Goal: Task Accomplishment & Management: Complete application form

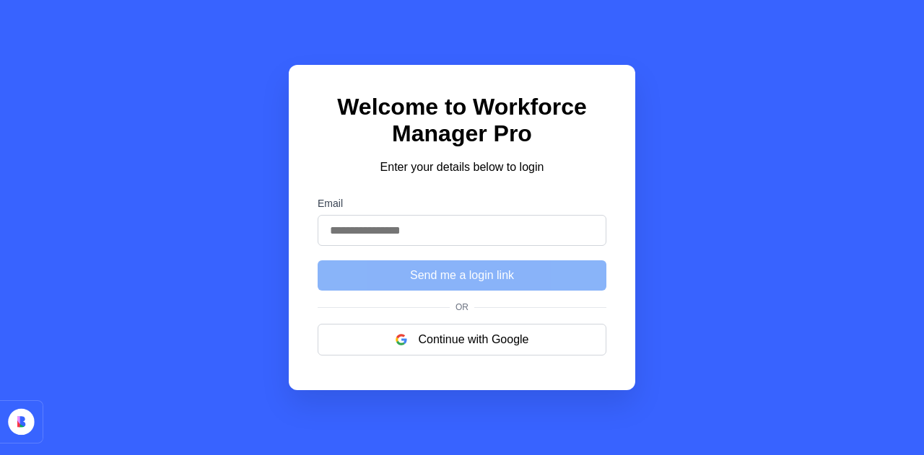
click at [422, 234] on input "Email" at bounding box center [462, 230] width 289 height 31
type input "**********"
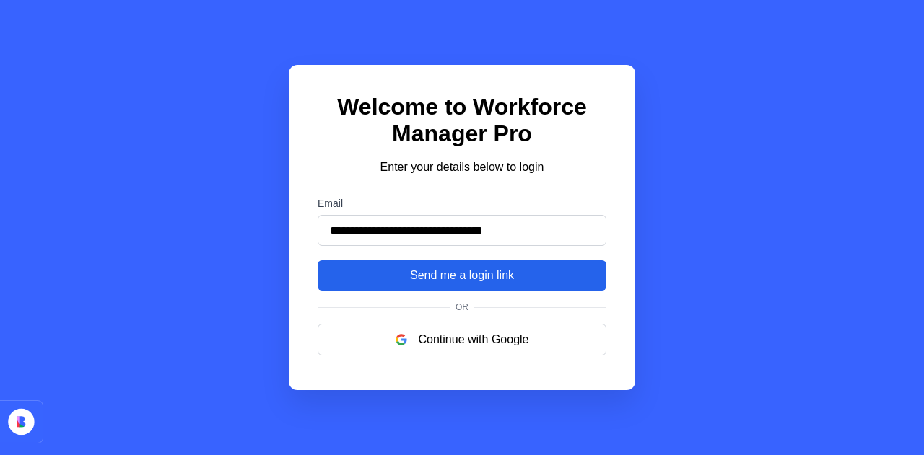
click at [438, 281] on button "Send me a login link" at bounding box center [462, 276] width 289 height 30
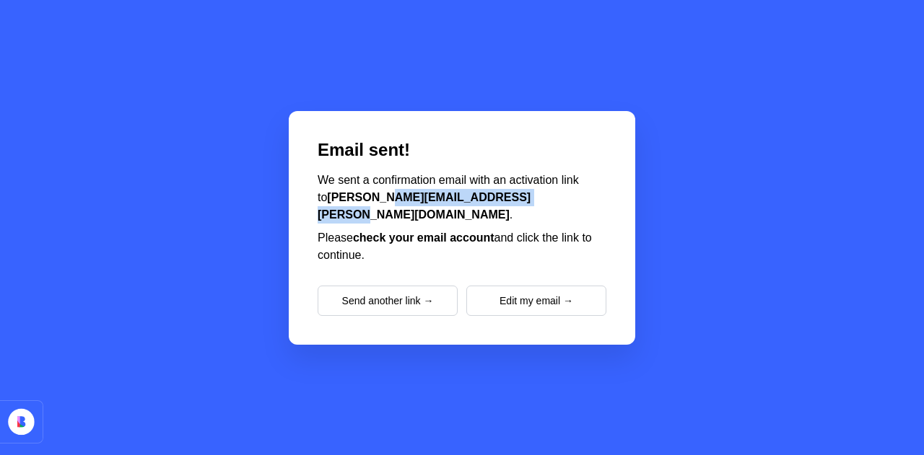
drag, startPoint x: 367, startPoint y: 200, endPoint x: 518, endPoint y: 209, distance: 151.8
click at [518, 209] on p "We sent a confirmation email with an activation link to [PERSON_NAME][EMAIL_ADD…" at bounding box center [462, 198] width 289 height 52
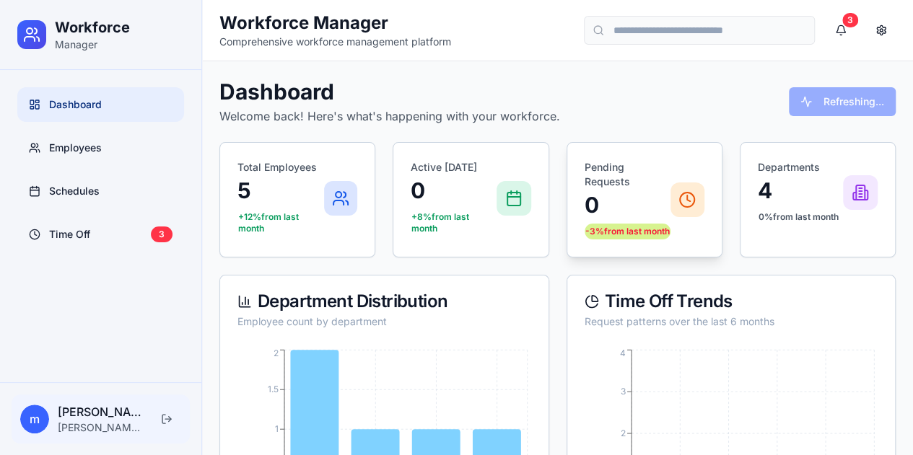
click at [611, 239] on div "-3% from last month" at bounding box center [628, 232] width 86 height 16
click at [82, 424] on p "mattia.favretto@azzurrodigitale.com" at bounding box center [101, 428] width 86 height 14
click at [32, 427] on span "m" at bounding box center [34, 419] width 29 height 29
click at [889, 29] on button at bounding box center [881, 30] width 29 height 29
click at [880, 18] on button at bounding box center [881, 30] width 29 height 29
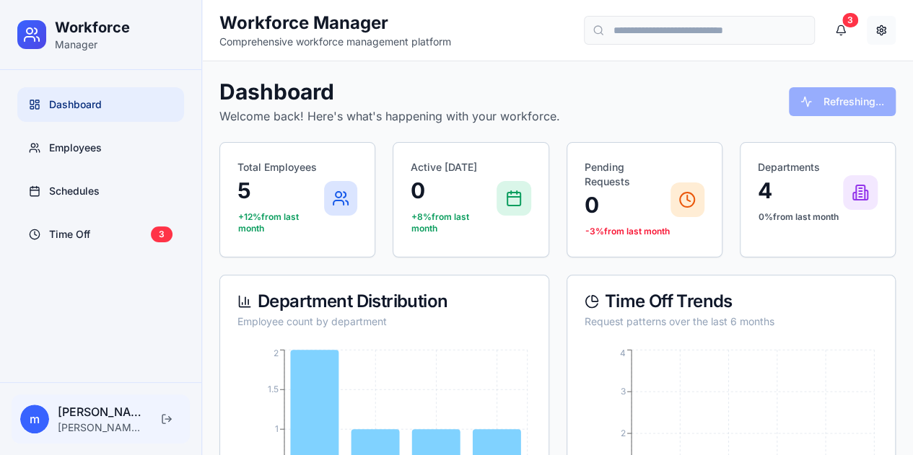
click at [878, 28] on button at bounding box center [881, 30] width 29 height 29
click at [870, 30] on button at bounding box center [881, 30] width 29 height 29
click at [104, 149] on link "Employees" at bounding box center [100, 148] width 167 height 35
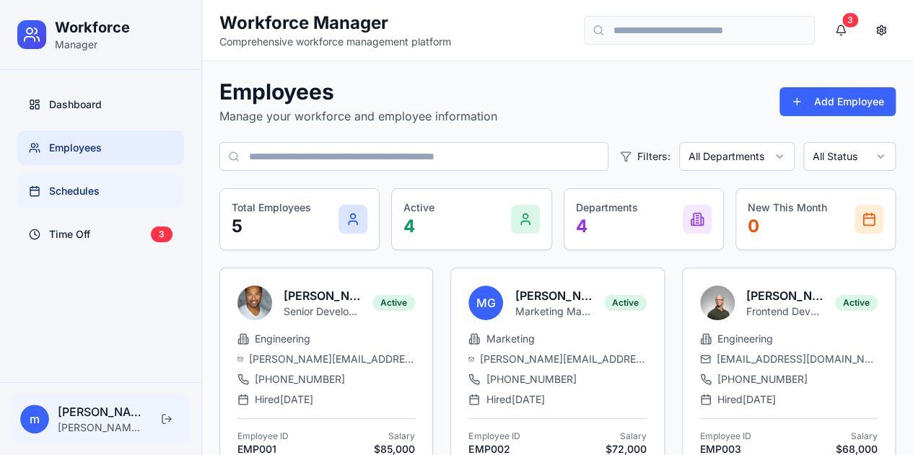
click at [107, 191] on link "Schedules" at bounding box center [100, 191] width 167 height 35
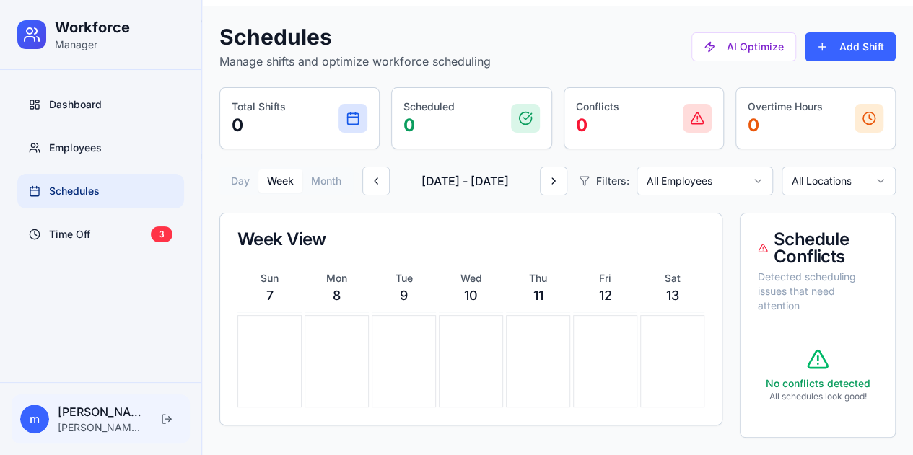
scroll to position [71, 0]
click at [824, 374] on div "No conflicts detected All schedules look good!" at bounding box center [818, 376] width 120 height 90
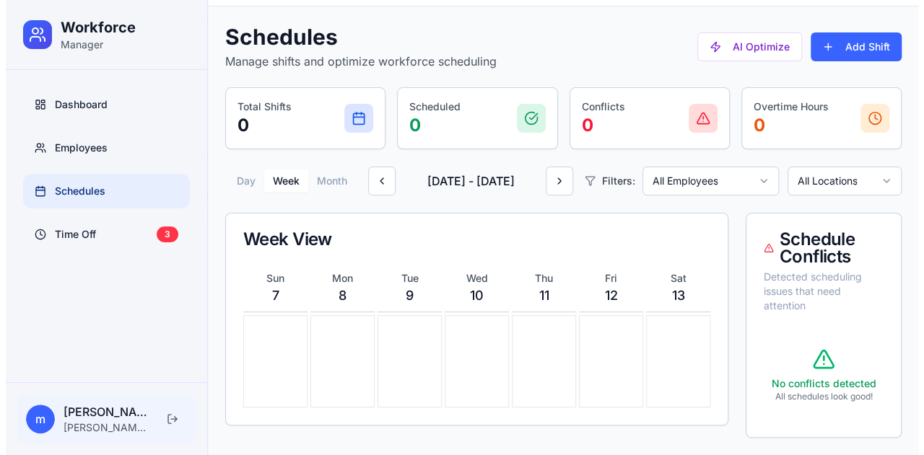
scroll to position [0, 0]
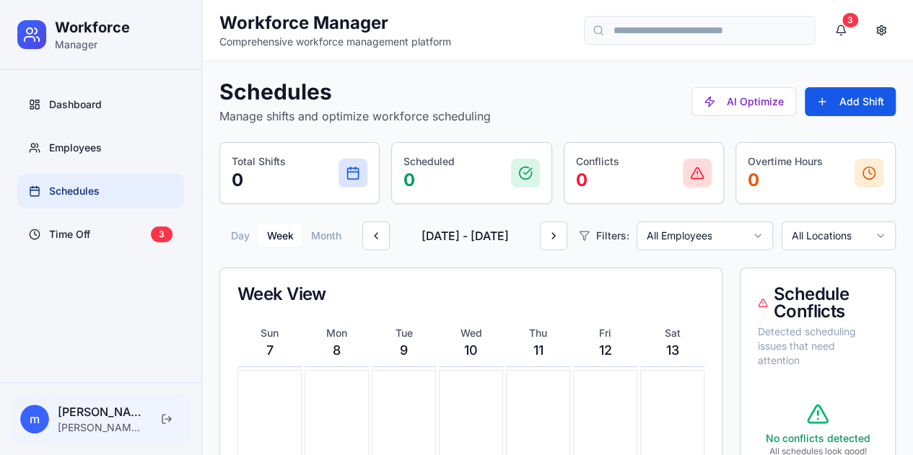
click at [841, 89] on button "Add Shift" at bounding box center [850, 101] width 91 height 29
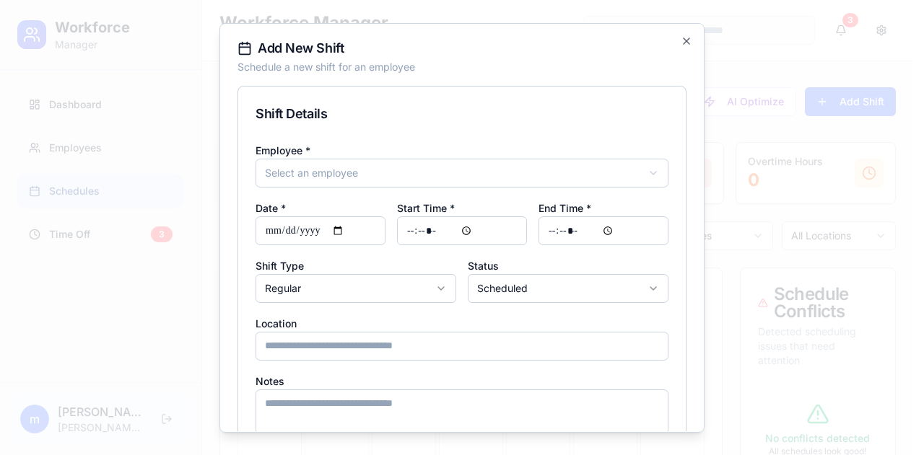
click at [502, 177] on body "**********" at bounding box center [456, 255] width 913 height 510
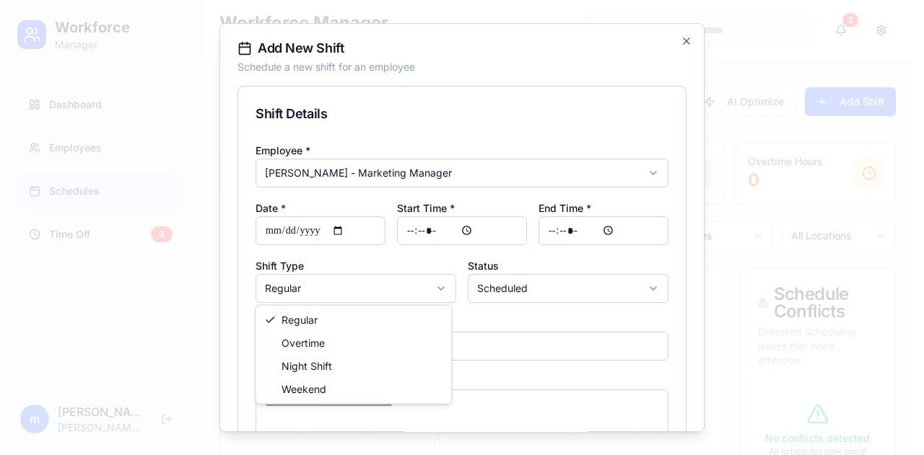
click at [377, 289] on body "**********" at bounding box center [456, 255] width 913 height 510
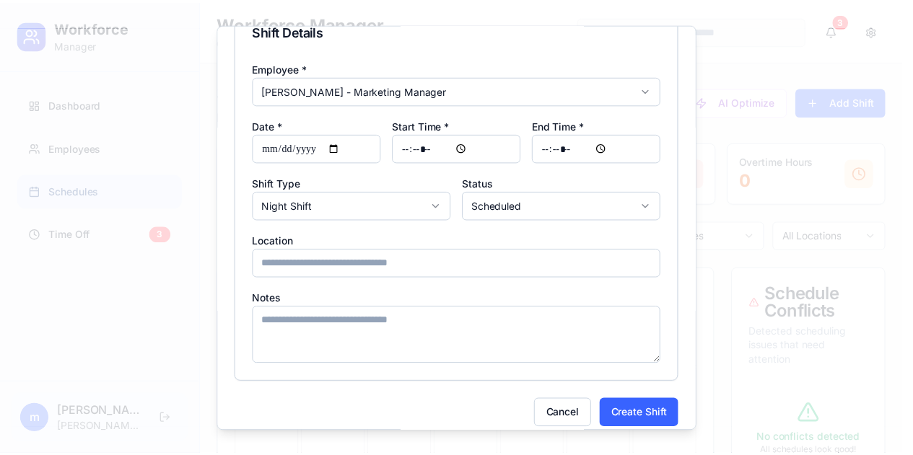
scroll to position [92, 0]
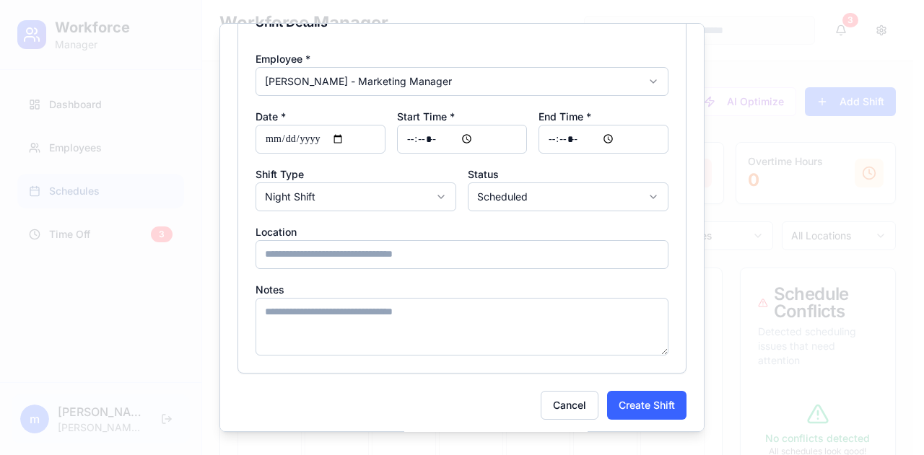
click at [437, 265] on input "Location" at bounding box center [462, 254] width 413 height 29
click at [453, 317] on textarea "Notes" at bounding box center [462, 327] width 413 height 58
click at [624, 408] on button "Create Shift" at bounding box center [646, 405] width 79 height 29
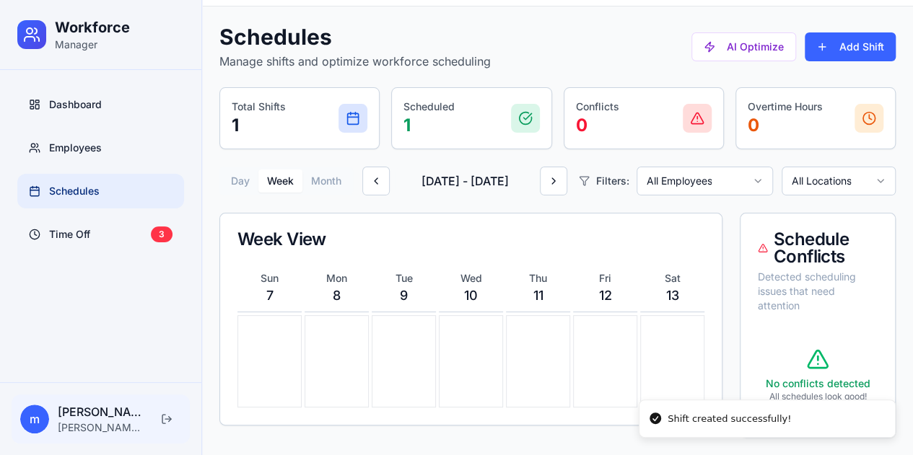
scroll to position [0, 0]
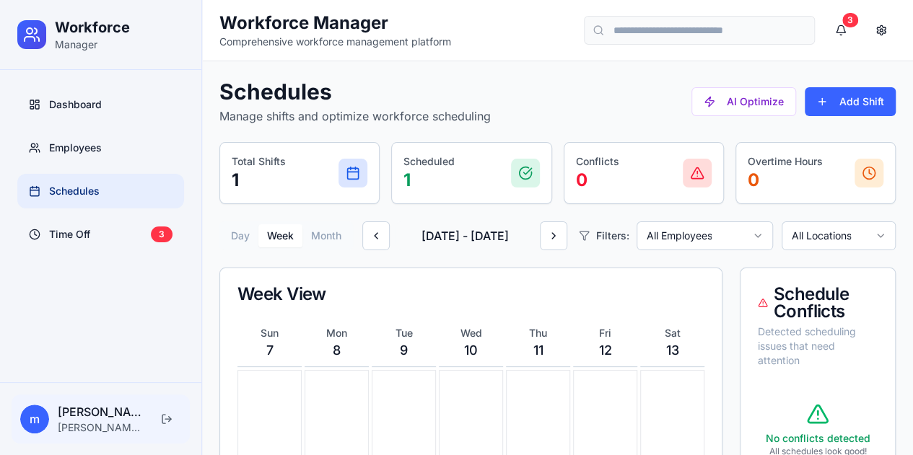
click at [724, 139] on div "Schedules Manage shifts and optimize workforce scheduling AI Optimize Add Shift…" at bounding box center [557, 286] width 676 height 414
click at [738, 100] on button "AI Optimize" at bounding box center [744, 101] width 105 height 29
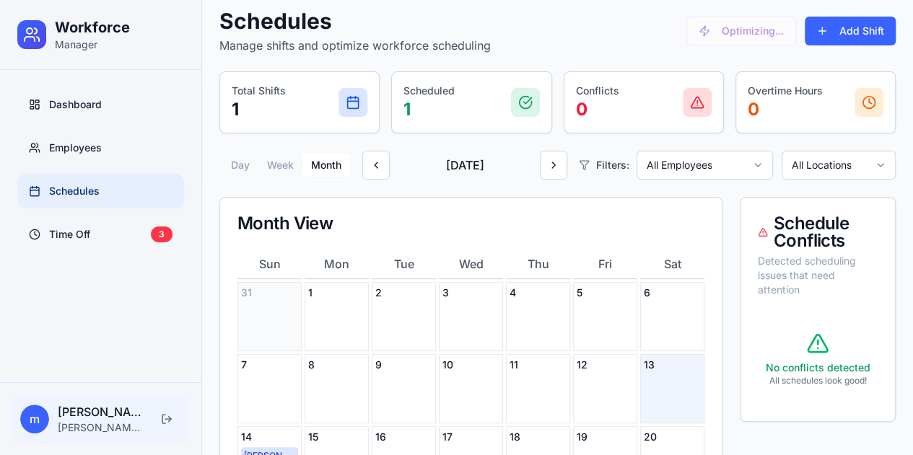
click at [324, 177] on div "Day Week Month" at bounding box center [286, 165] width 134 height 29
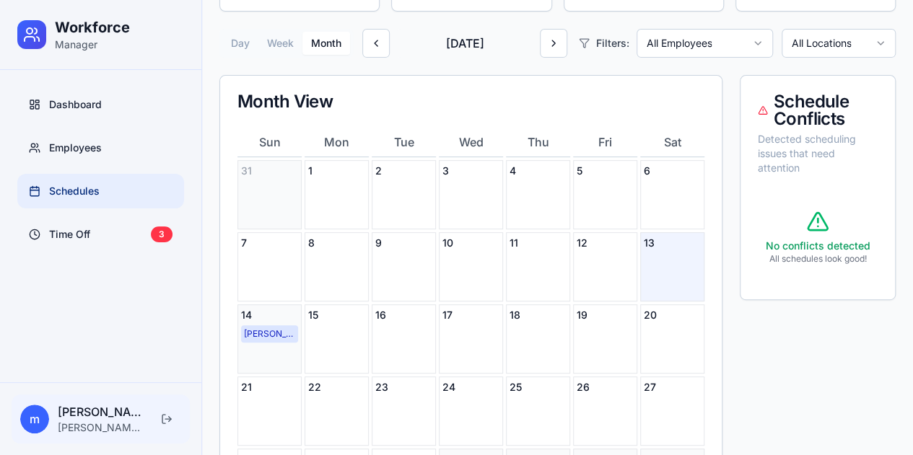
scroll to position [193, 0]
click at [266, 336] on div "Maria" at bounding box center [269, 333] width 57 height 17
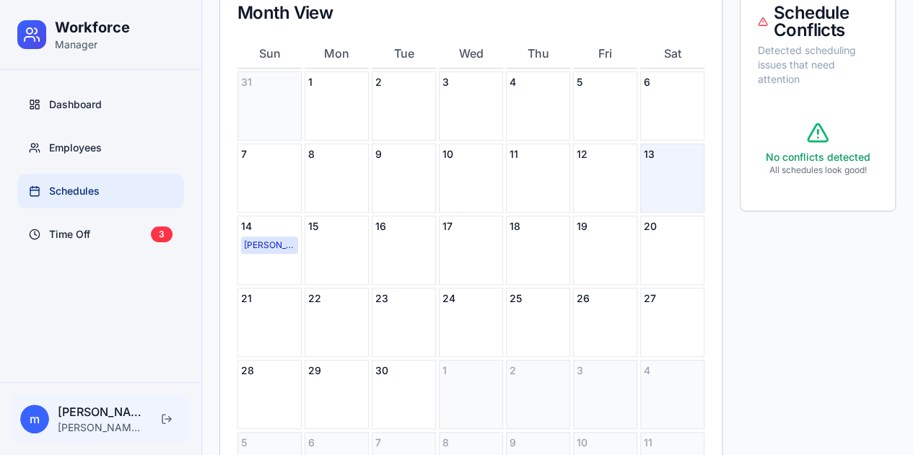
scroll to position [283, 0]
click at [261, 263] on div "14 Maria" at bounding box center [269, 248] width 64 height 69
click at [281, 269] on div "14 Maria" at bounding box center [269, 248] width 64 height 69
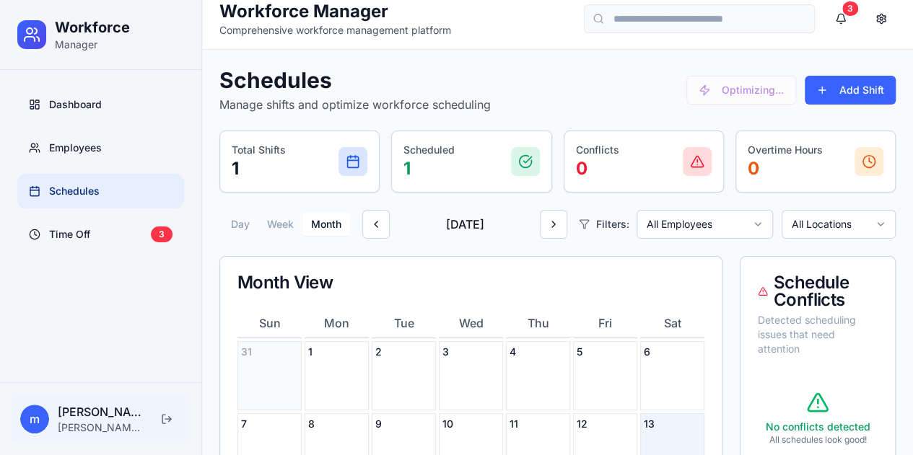
scroll to position [0, 0]
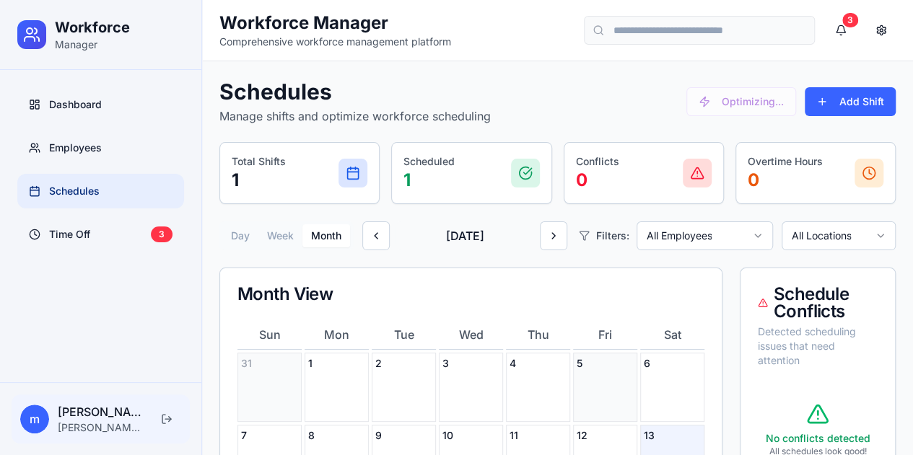
click at [608, 390] on div "5" at bounding box center [605, 387] width 64 height 69
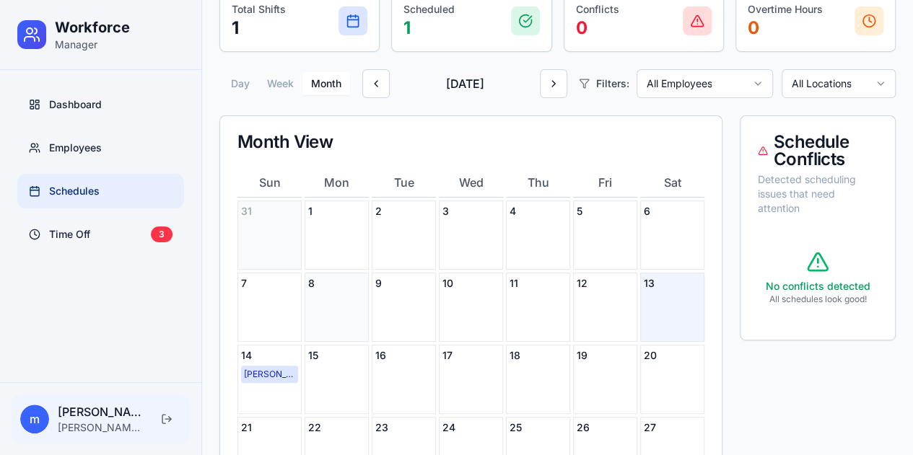
scroll to position [153, 0]
click at [279, 369] on div "Maria" at bounding box center [269, 373] width 57 height 17
click at [258, 370] on div "Maria" at bounding box center [269, 373] width 57 height 17
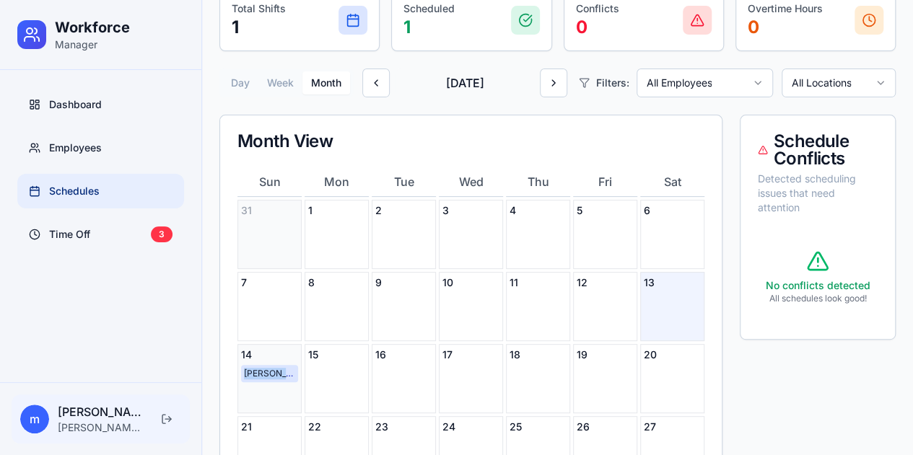
click at [258, 370] on div "Maria" at bounding box center [269, 373] width 57 height 17
click at [278, 375] on div "Maria" at bounding box center [269, 373] width 57 height 17
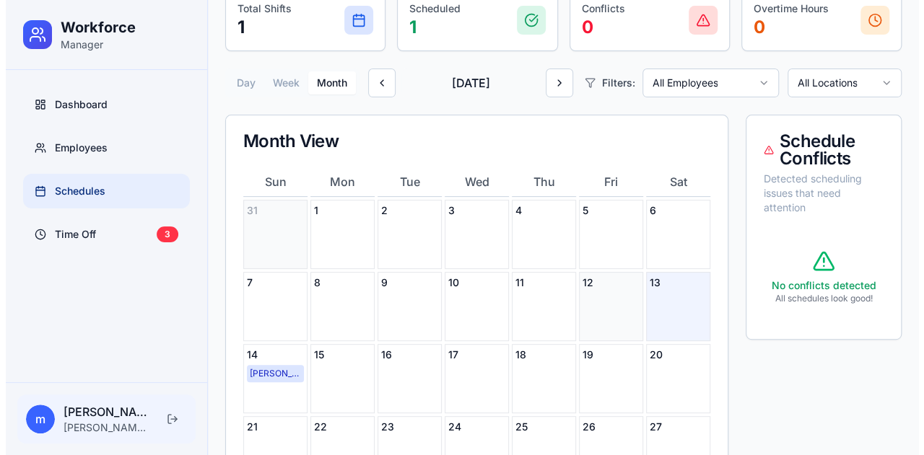
scroll to position [0, 0]
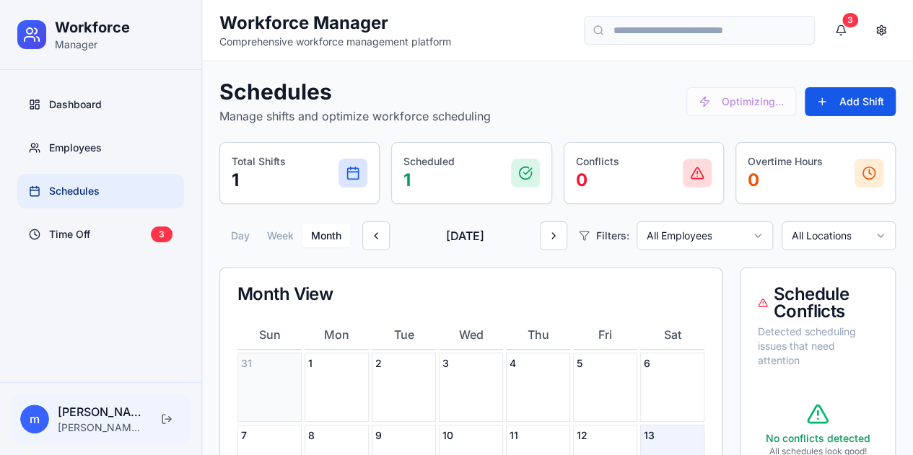
click at [865, 105] on button "Add Shift" at bounding box center [850, 101] width 91 height 29
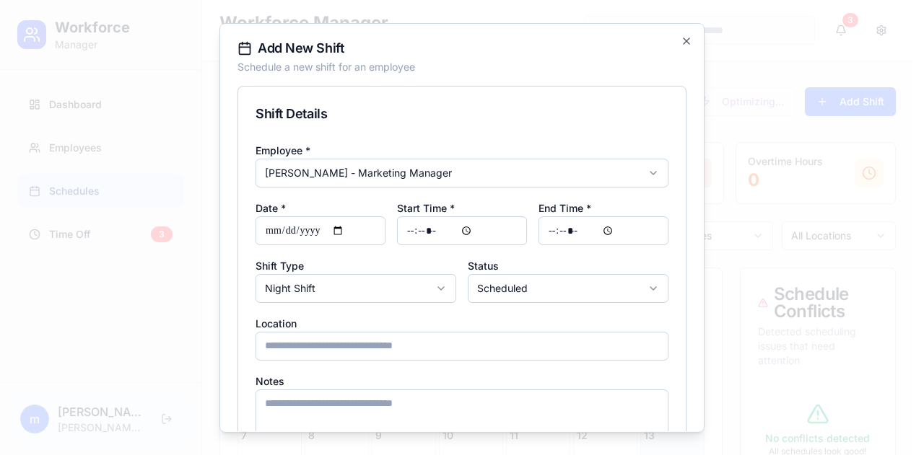
click at [507, 183] on body "**********" at bounding box center [456, 409] width 913 height 819
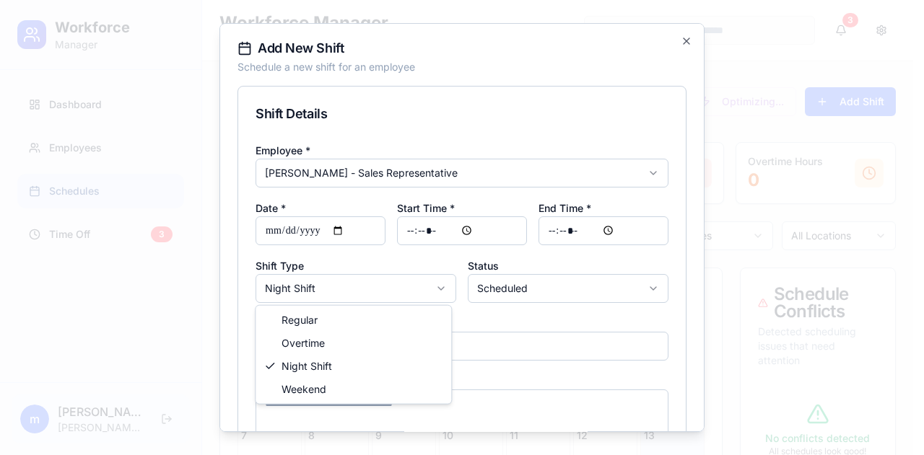
click at [385, 298] on body "**********" at bounding box center [456, 409] width 913 height 819
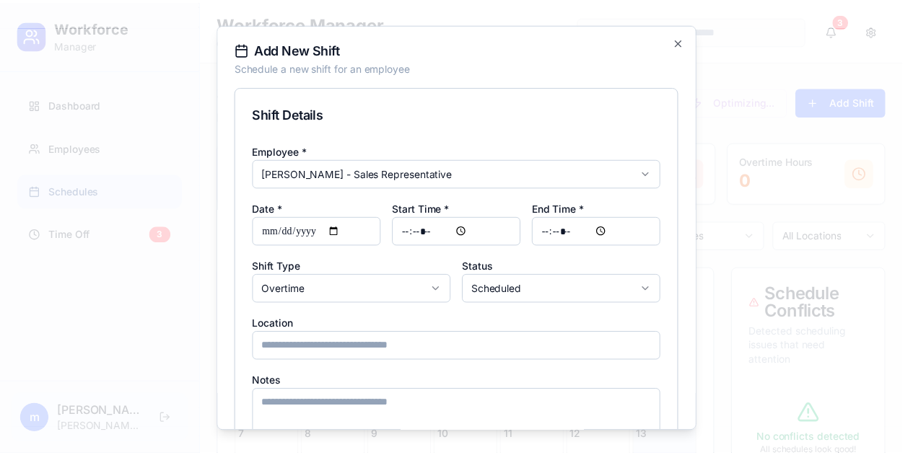
scroll to position [95, 0]
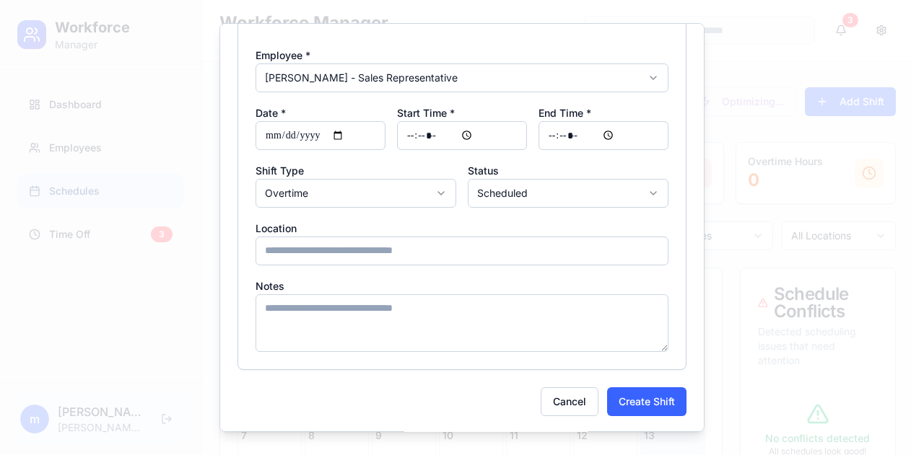
click at [640, 385] on form "**********" at bounding box center [461, 204] width 449 height 426
click at [638, 393] on button "Create Shift" at bounding box center [646, 402] width 79 height 29
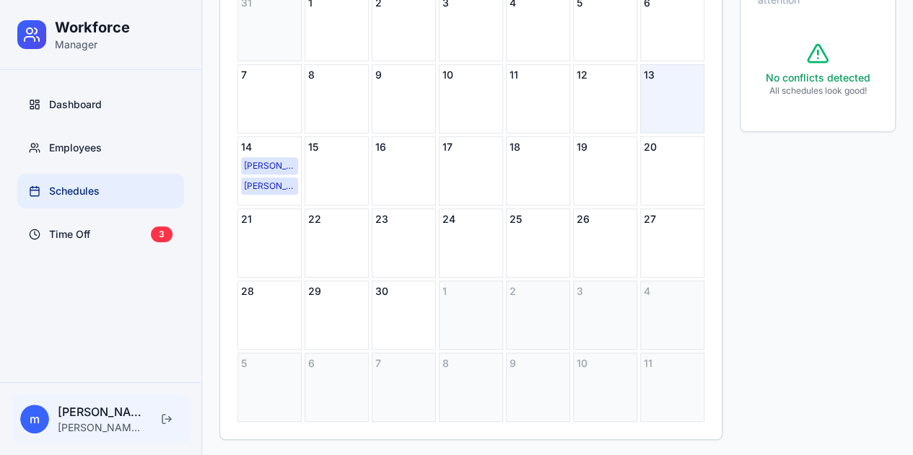
scroll to position [0, 0]
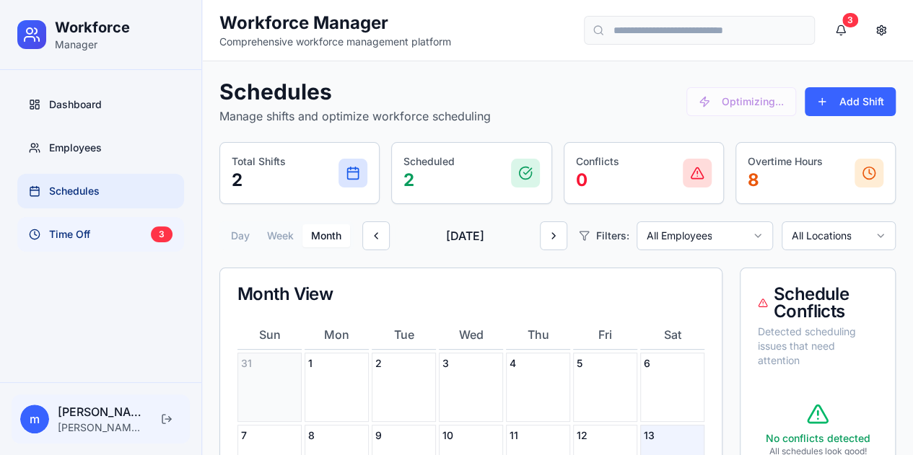
click at [64, 240] on span "Time Off" at bounding box center [69, 234] width 41 height 14
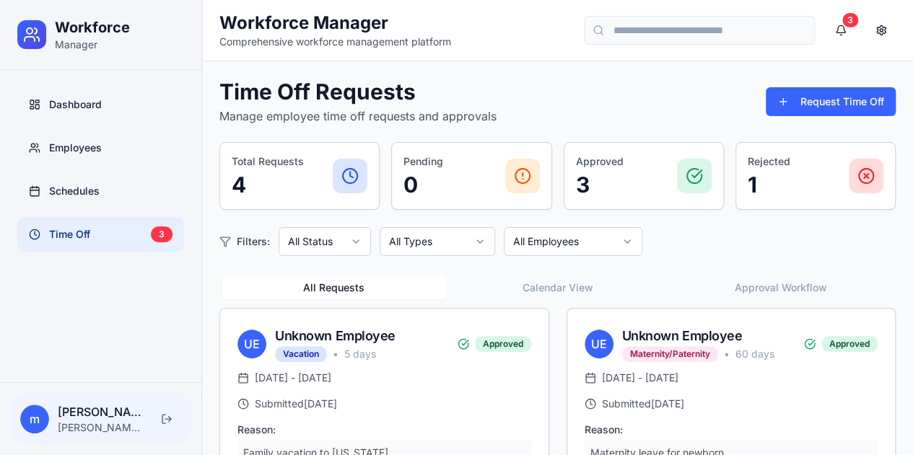
click at [590, 301] on div "All Requests Calendar View Approval Workflow" at bounding box center [557, 288] width 676 height 29
click at [586, 300] on div "All Requests Calendar View Approval Workflow" at bounding box center [557, 288] width 676 height 29
click at [573, 289] on button "Calendar View" at bounding box center [558, 287] width 224 height 23
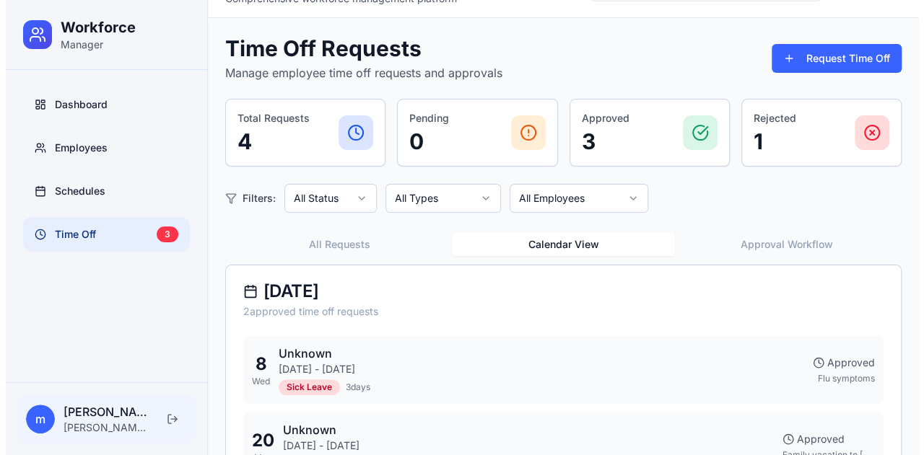
scroll to position [29, 0]
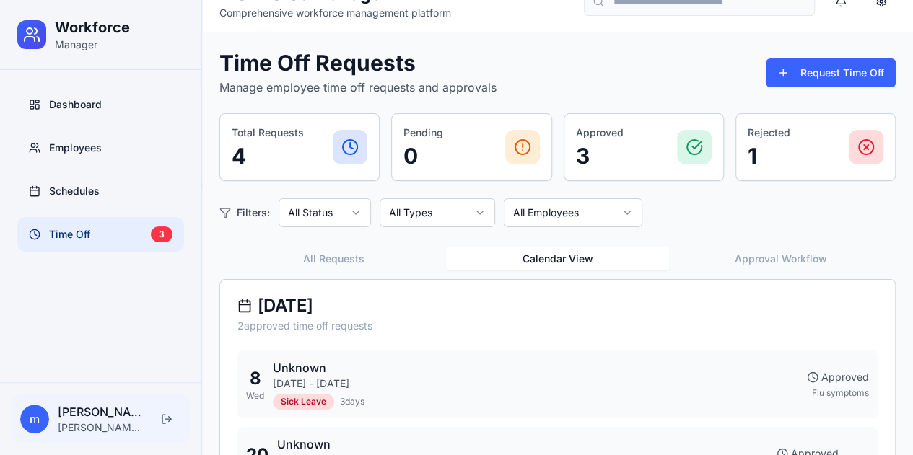
click at [751, 248] on button "Approval Workflow" at bounding box center [781, 259] width 224 height 23
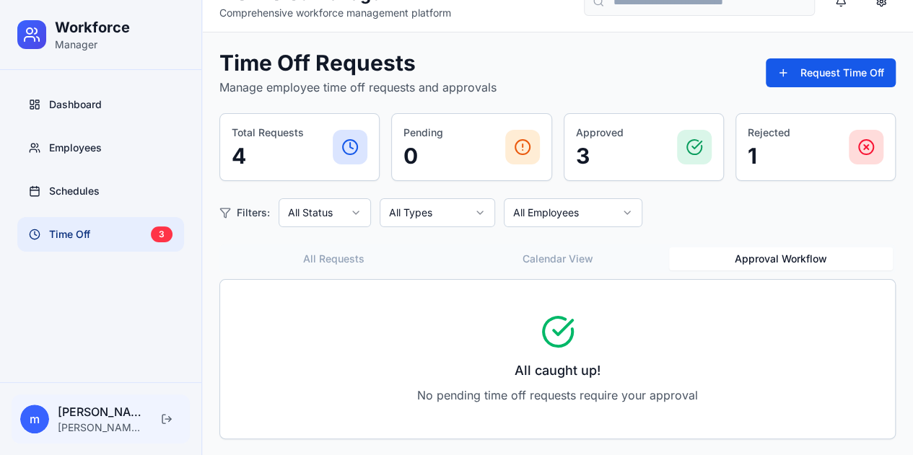
click at [776, 79] on button "Request Time Off" at bounding box center [831, 72] width 130 height 29
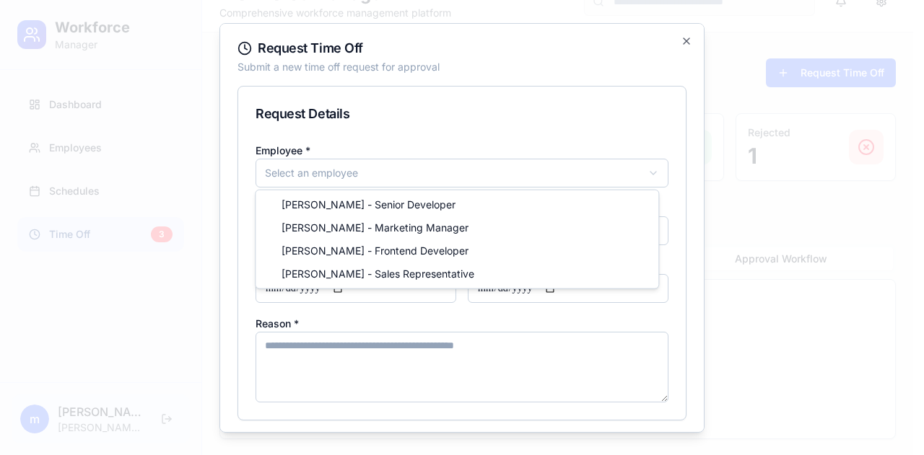
click at [576, 164] on body "**********" at bounding box center [456, 214] width 913 height 486
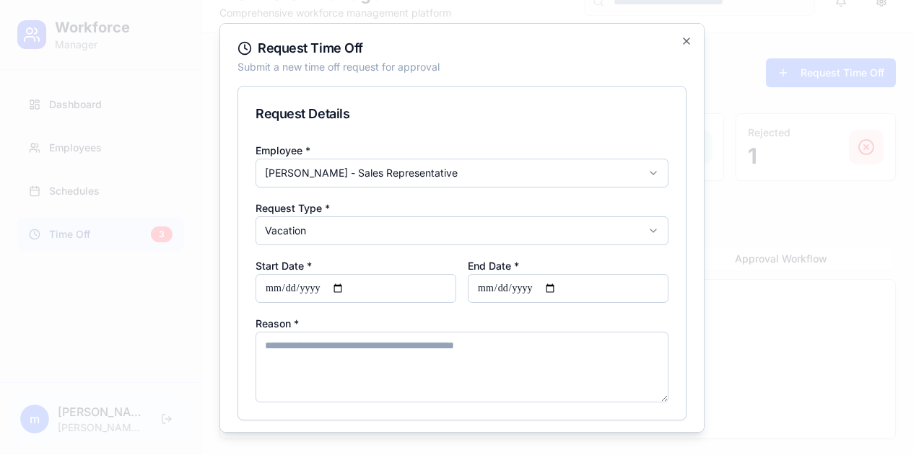
click at [424, 231] on body "**********" at bounding box center [456, 214] width 913 height 486
click at [385, 289] on input "Start Date *" at bounding box center [356, 288] width 201 height 29
click at [344, 292] on input "Start Date *" at bounding box center [356, 288] width 201 height 29
type input "**********"
click at [556, 286] on input "End Date *" at bounding box center [568, 288] width 201 height 29
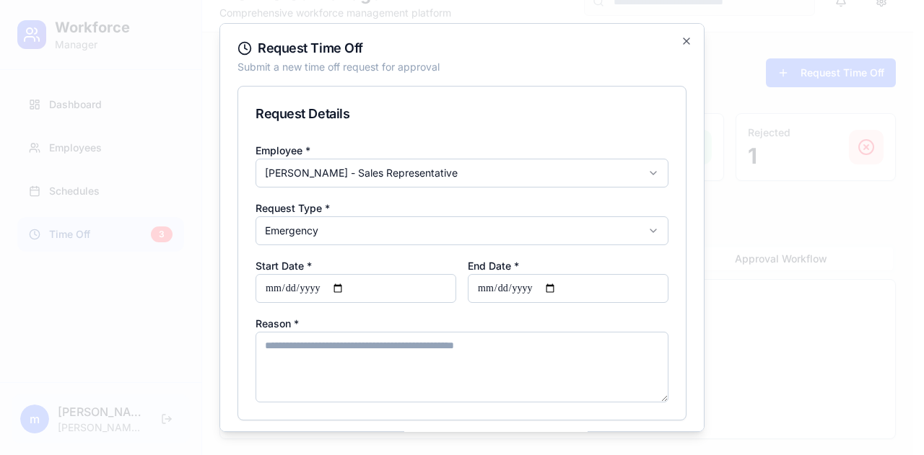
type input "**********"
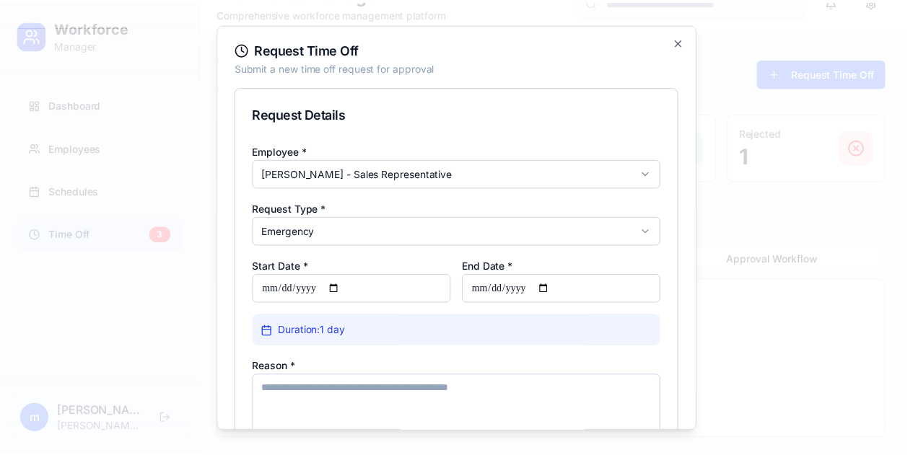
scroll to position [94, 0]
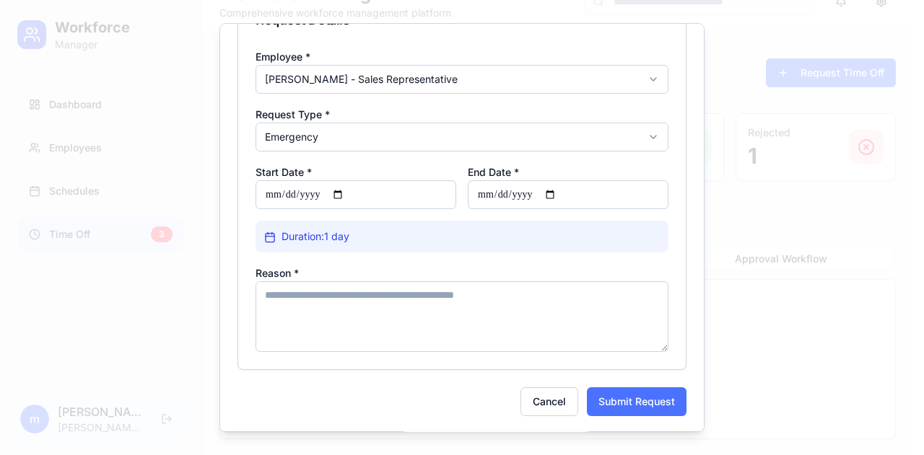
click at [650, 398] on button "Submit Request" at bounding box center [637, 402] width 100 height 29
click at [533, 324] on textarea "Reason *" at bounding box center [462, 317] width 413 height 71
type textarea "***"
click at [625, 411] on button "Submit Request" at bounding box center [637, 401] width 100 height 29
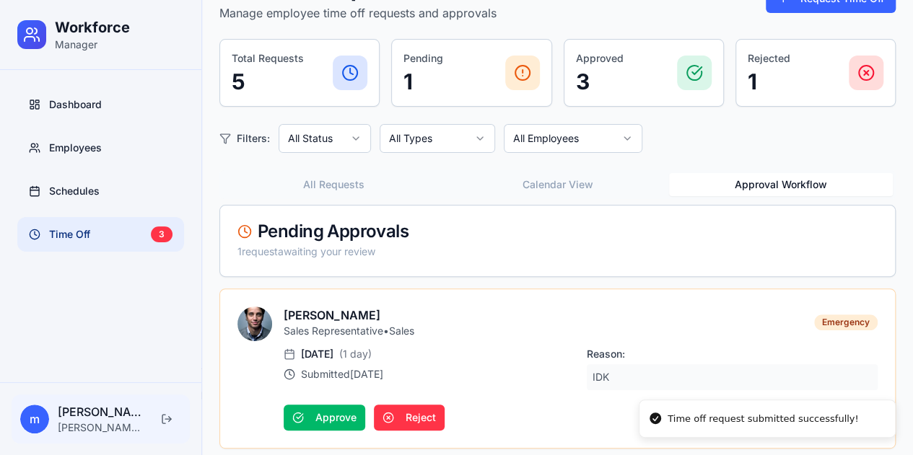
scroll to position [112, 0]
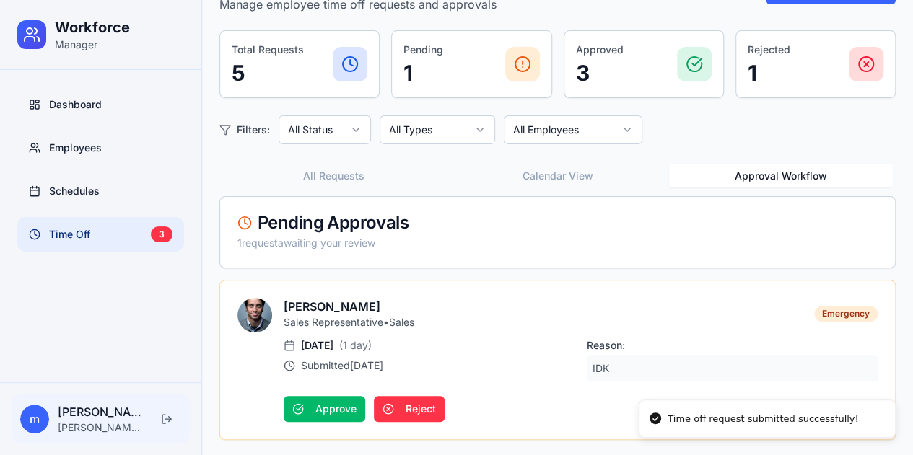
click at [605, 364] on p "IDK" at bounding box center [733, 369] width 292 height 26
